Goal: Check status

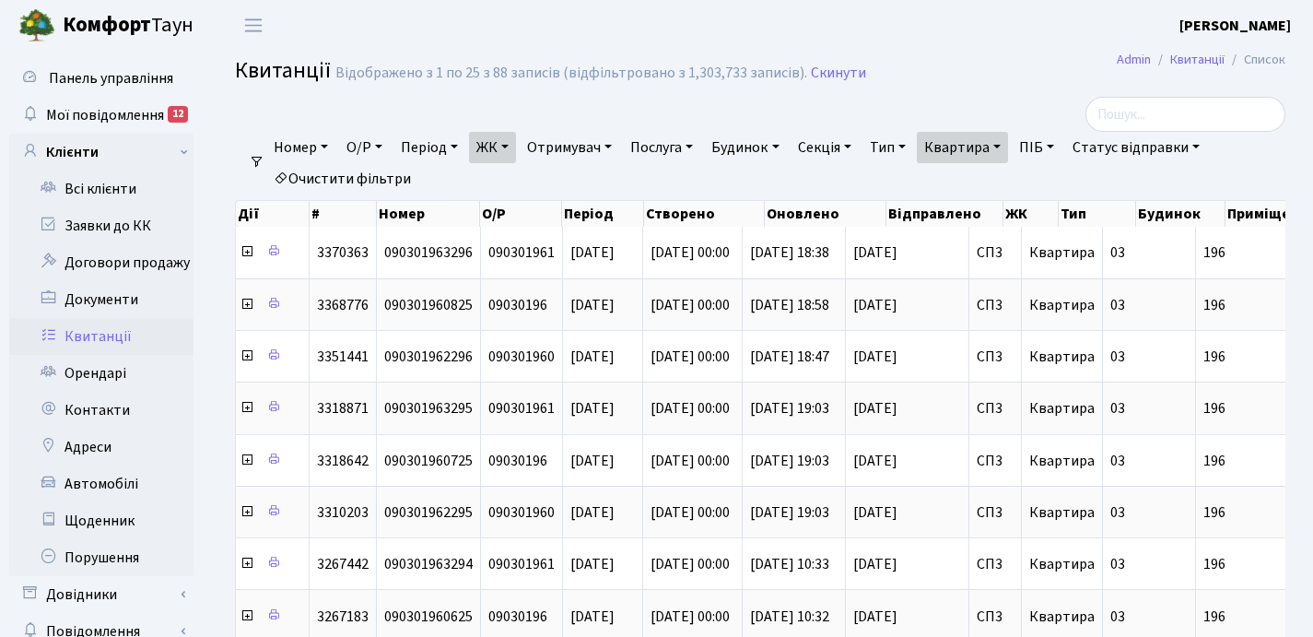
select select "25"
click at [1008, 146] on link "Квартира" at bounding box center [962, 147] width 91 height 31
click at [988, 181] on input "196" at bounding box center [971, 183] width 108 height 35
type input "1"
type input "344"
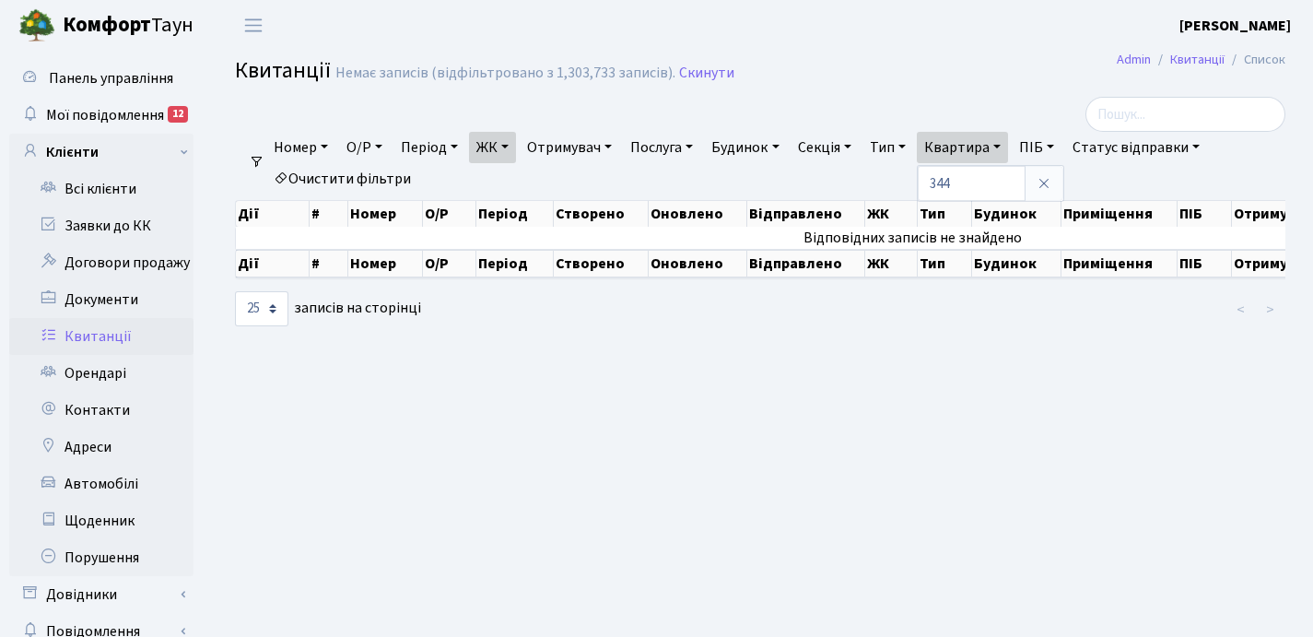
click at [510, 148] on link "ЖК" at bounding box center [492, 147] width 47 height 31
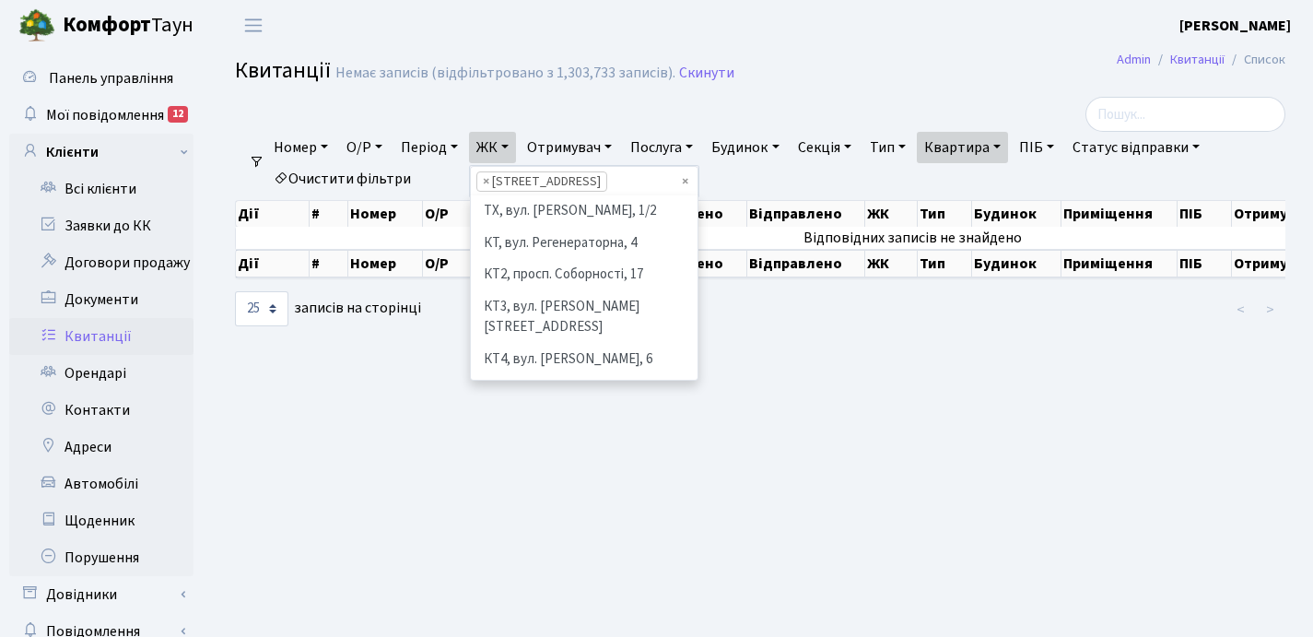
scroll to position [286, 0]
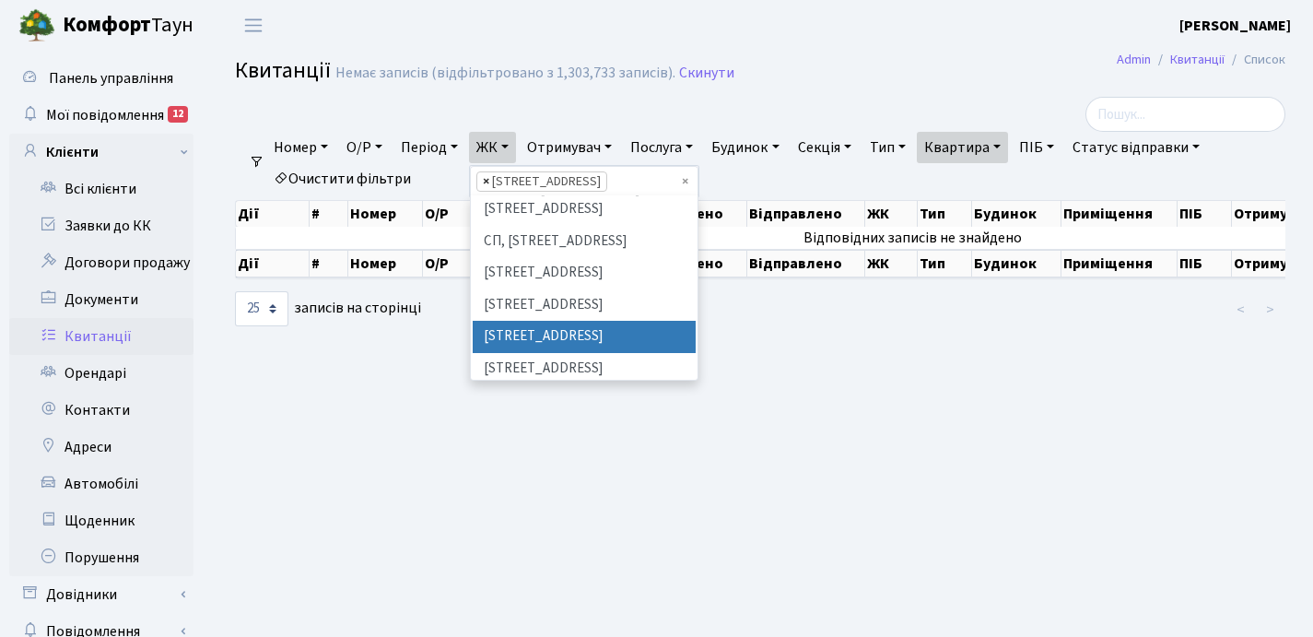
click at [489, 183] on span "×" at bounding box center [486, 181] width 6 height 18
select select
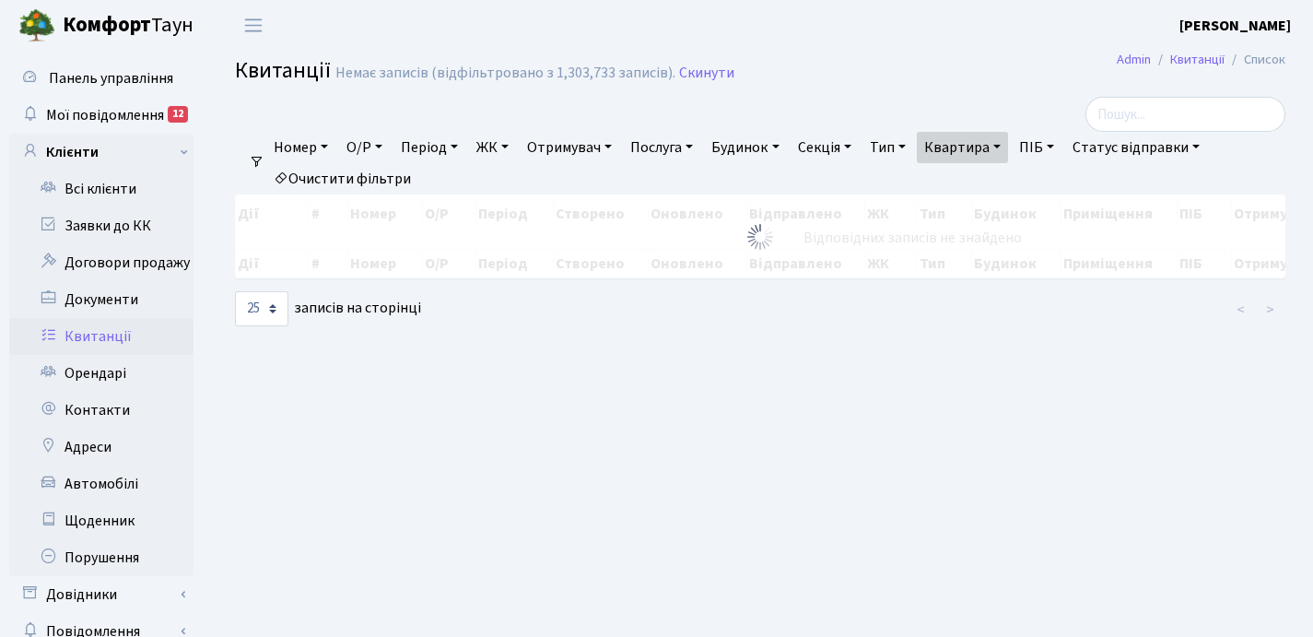
click at [511, 146] on link "ЖК" at bounding box center [492, 147] width 47 height 31
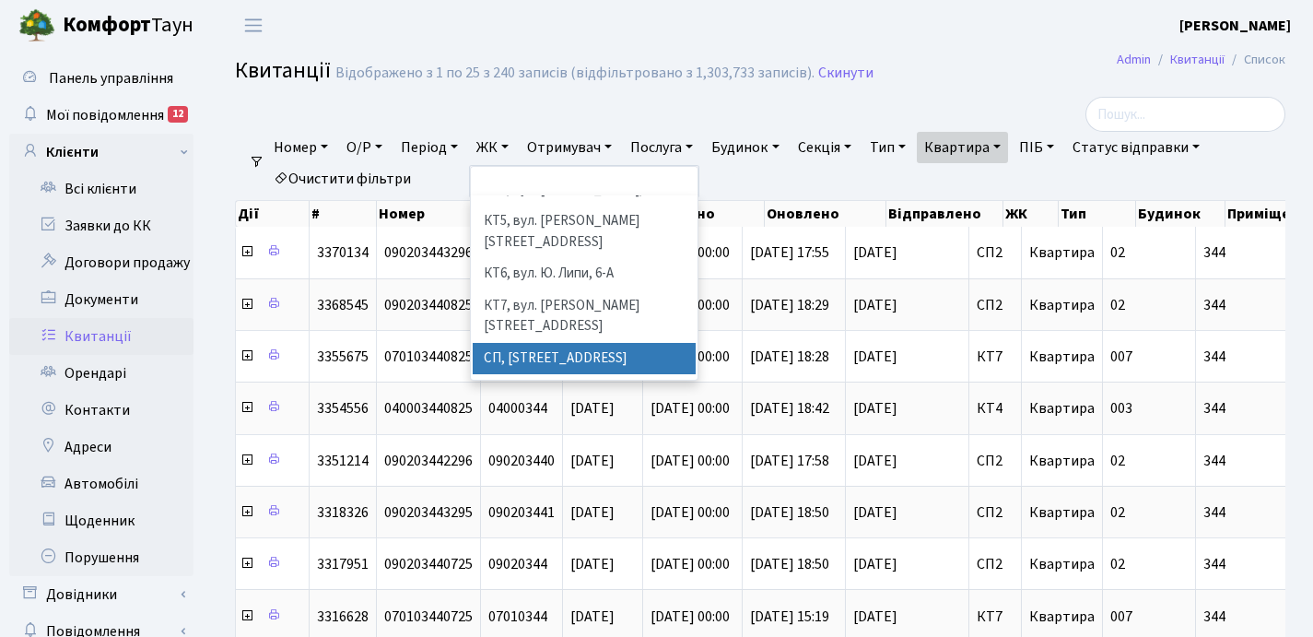
scroll to position [202, 0]
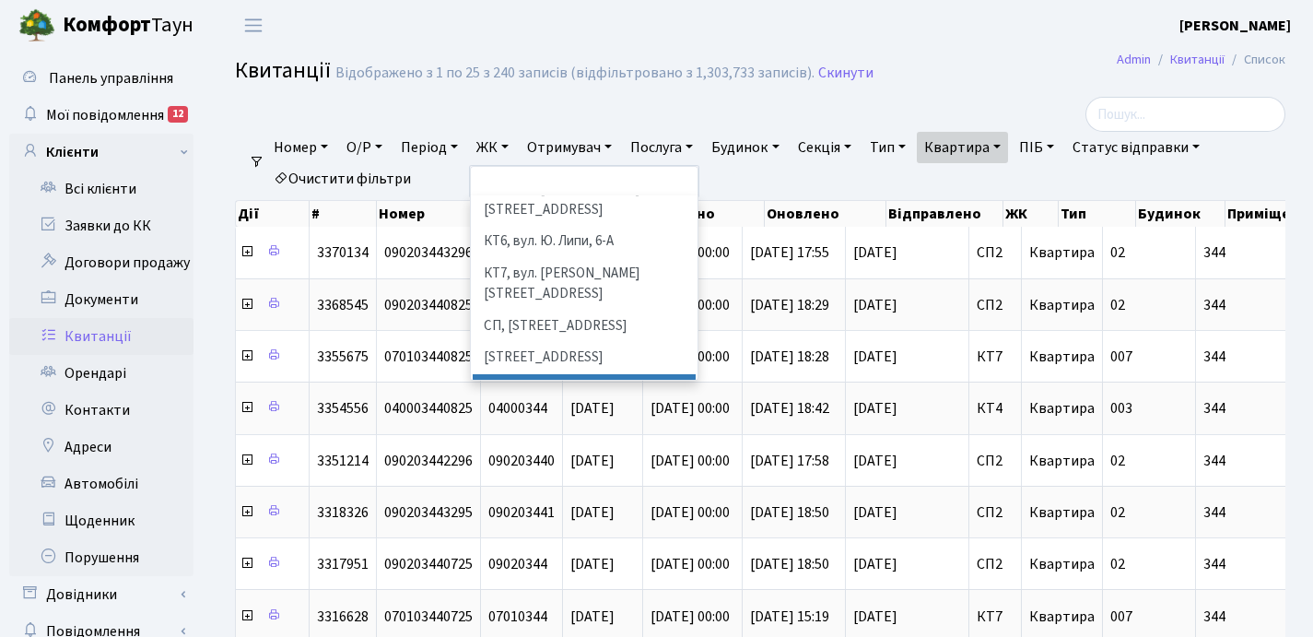
click at [558, 374] on li "[STREET_ADDRESS]" at bounding box center [584, 390] width 223 height 32
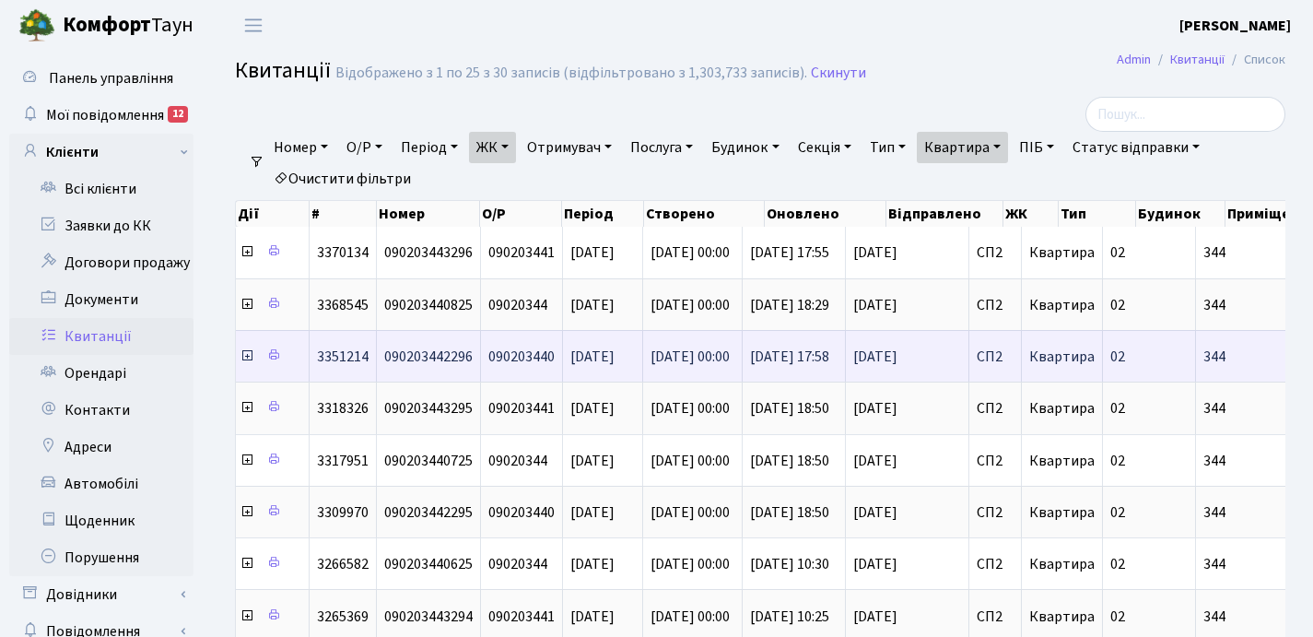
click at [246, 358] on icon at bounding box center [247, 355] width 15 height 15
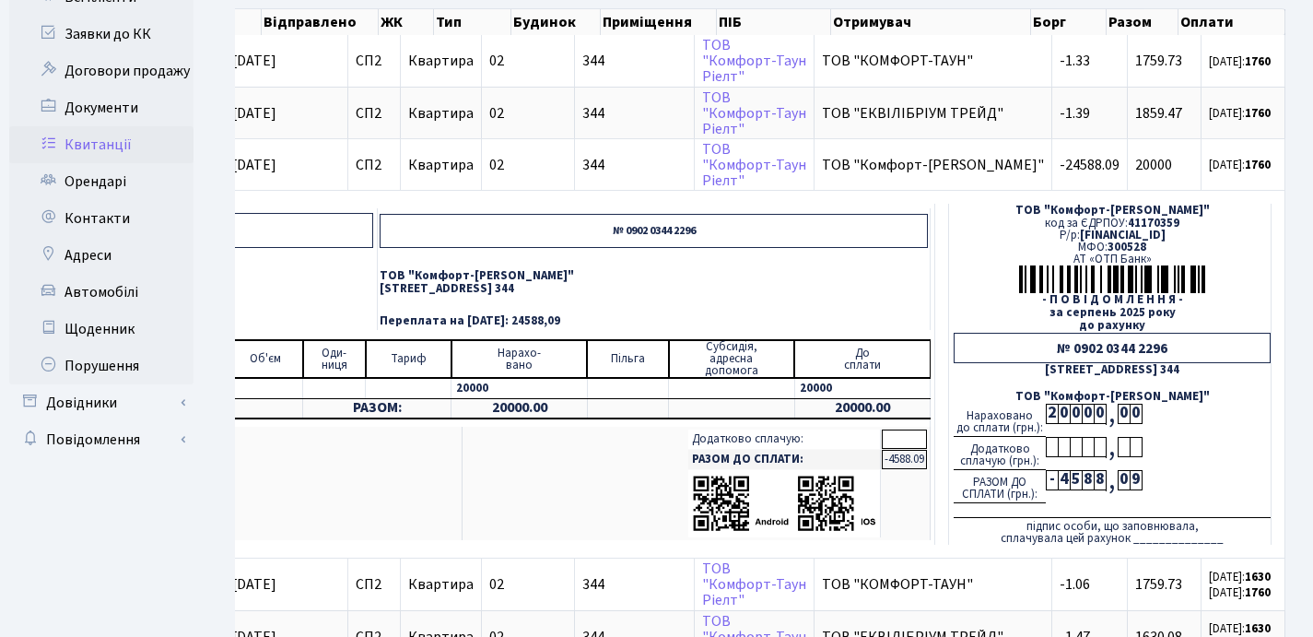
scroll to position [195, 0]
